Goal: Navigation & Orientation: Find specific page/section

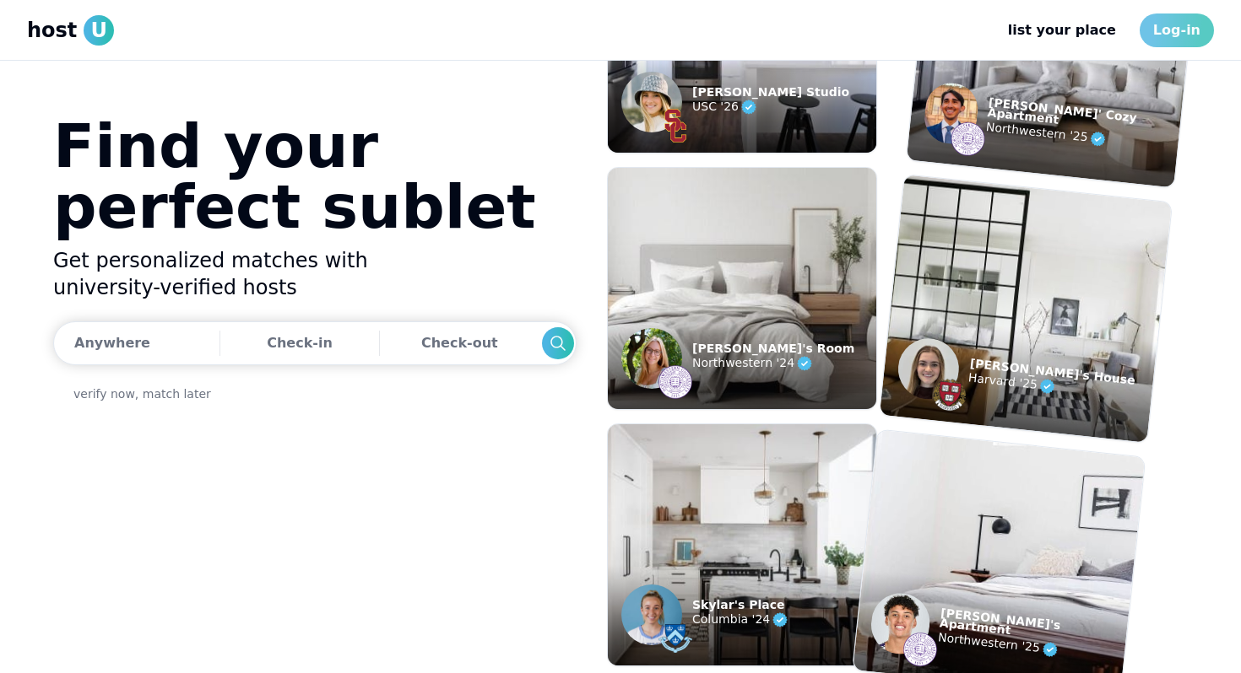
click at [1188, 41] on link "Log-in" at bounding box center [1176, 31] width 74 height 34
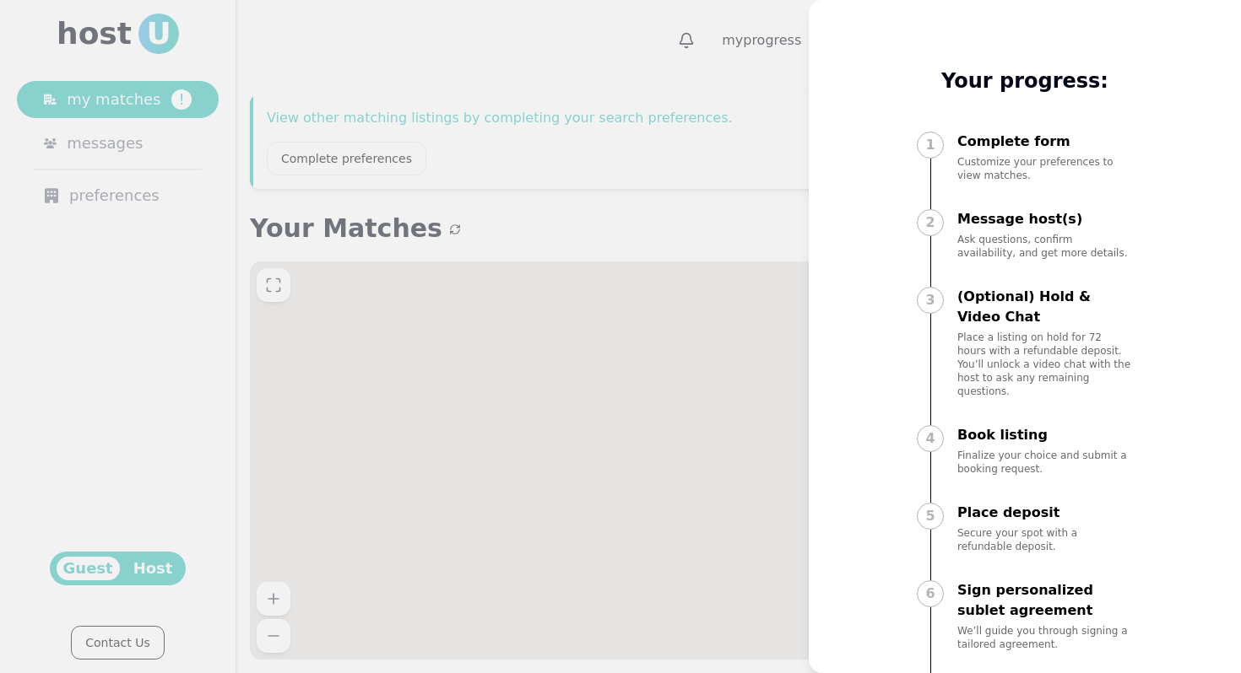
scroll to position [69, 0]
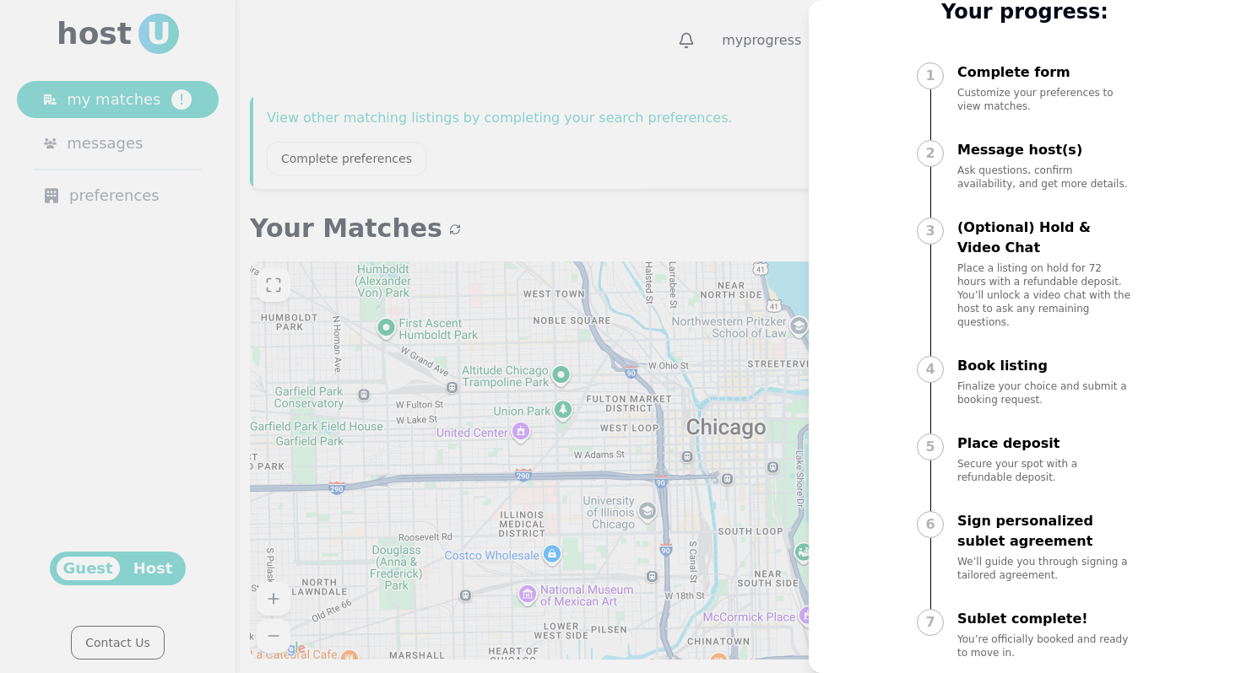
click at [700, 232] on div at bounding box center [620, 336] width 1241 height 673
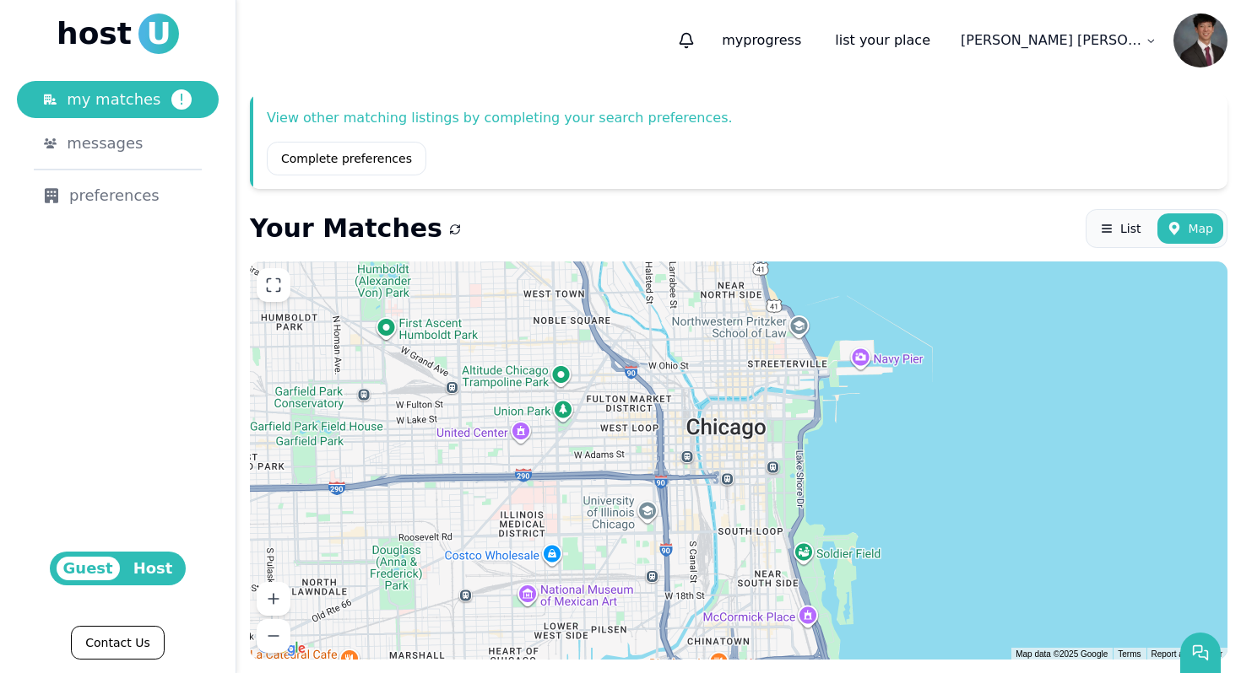
click at [149, 575] on span "Host" at bounding box center [153, 569] width 53 height 24
